Goal: Information Seeking & Learning: Check status

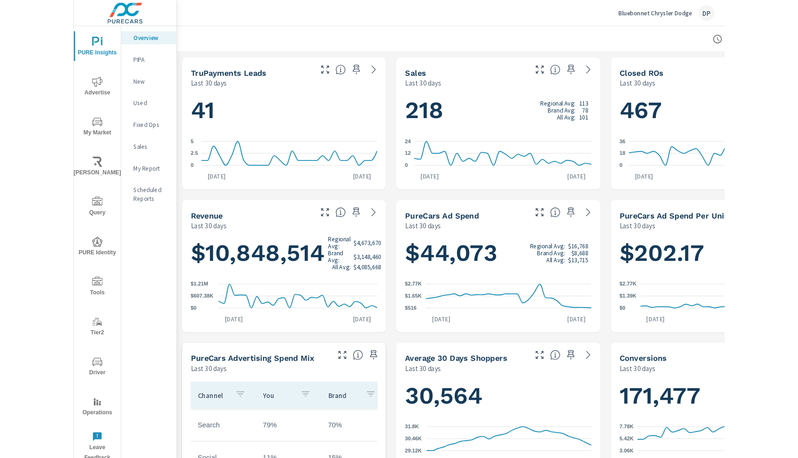
scroll to position [254, 0]
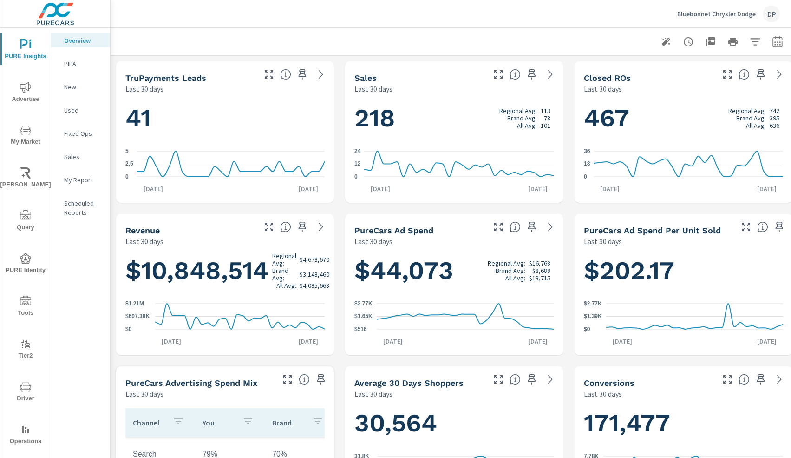
click at [662, 42] on icon "button" at bounding box center [666, 41] width 11 height 11
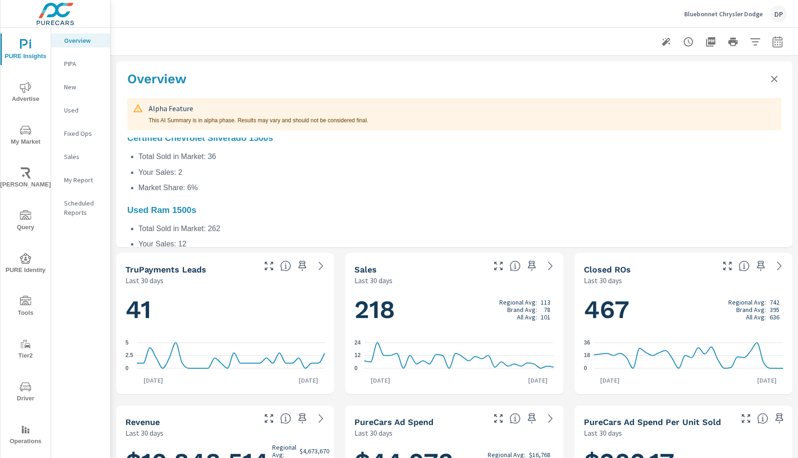
scroll to position [0, 0]
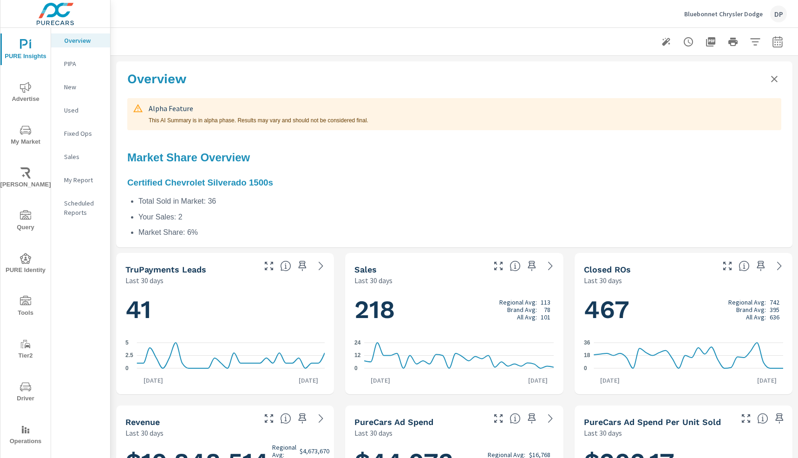
click at [696, 75] on icon "Close summary" at bounding box center [774, 78] width 11 height 11
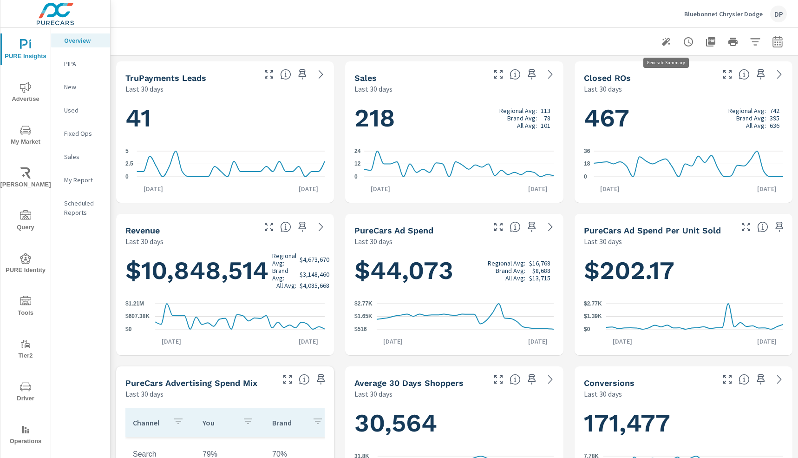
click at [668, 43] on icon "button" at bounding box center [666, 42] width 8 height 8
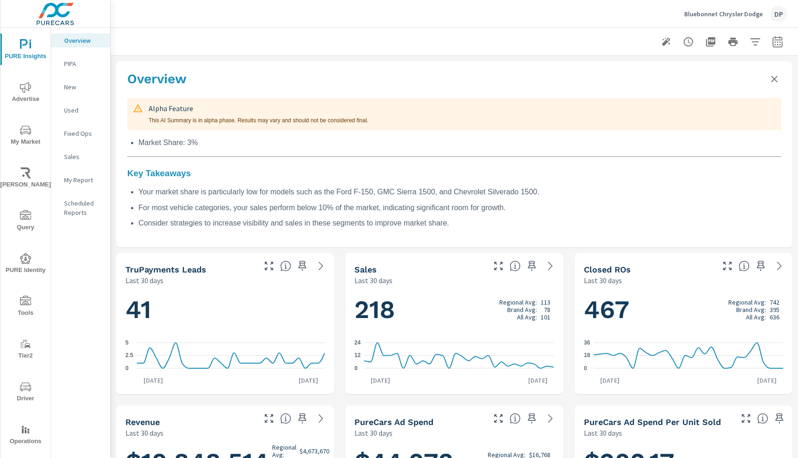
scroll to position [808, 0]
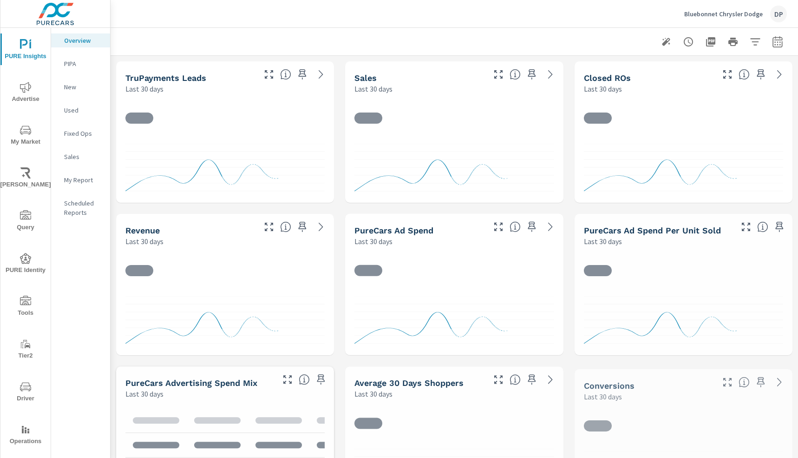
click at [667, 45] on icon "button" at bounding box center [666, 41] width 11 height 11
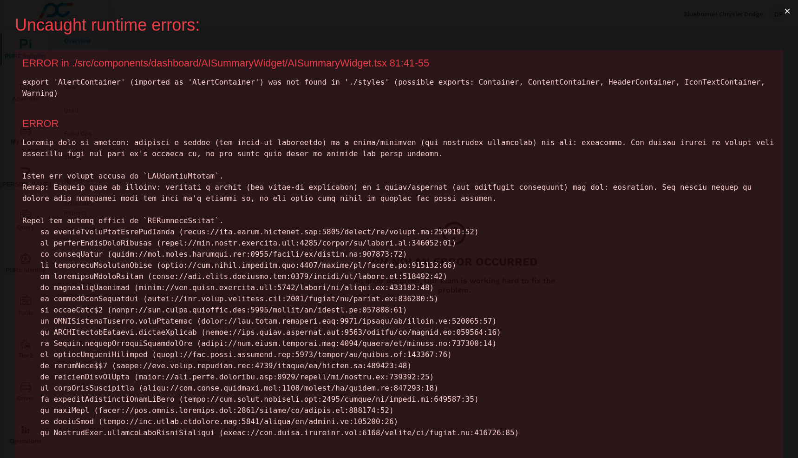
scroll to position [0, 0]
click at [696, 9] on button "×" at bounding box center [787, 11] width 21 height 22
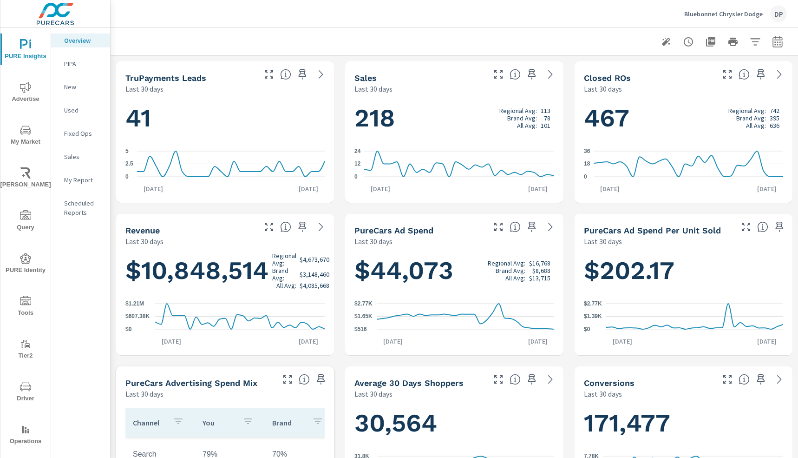
scroll to position [254, 0]
click at [668, 41] on icon "button" at bounding box center [666, 42] width 8 height 8
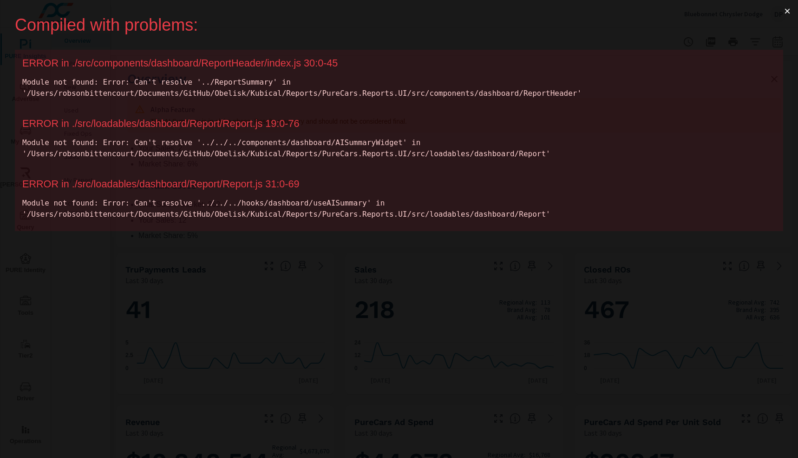
scroll to position [0, 0]
